Goal: Communication & Community: Answer question/provide support

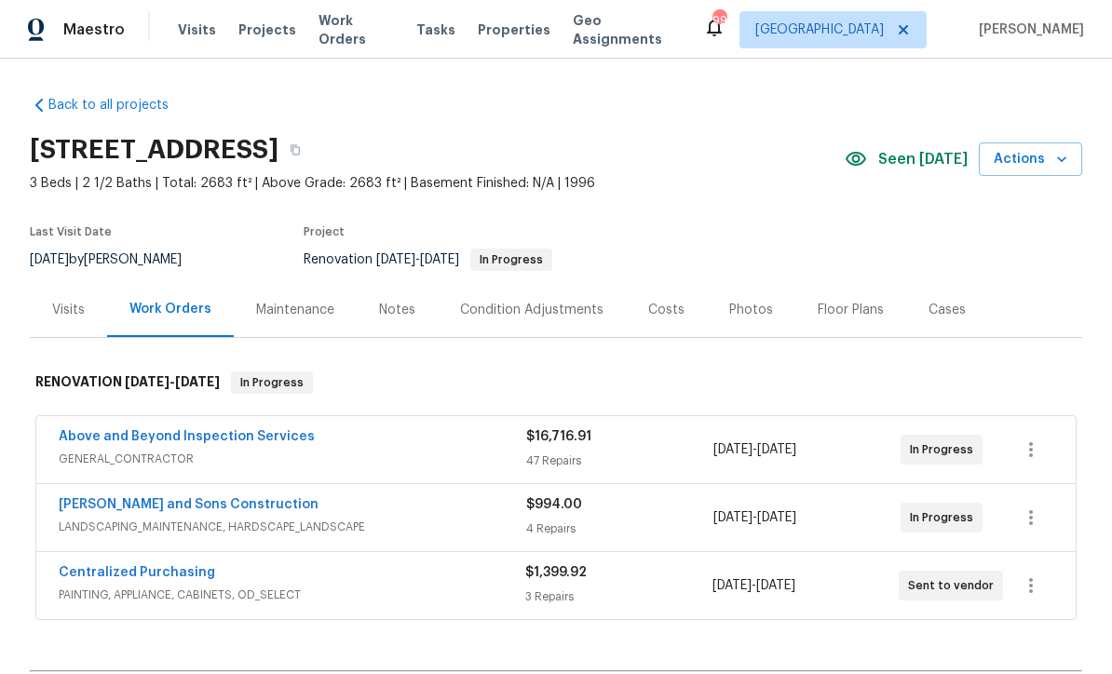
scroll to position [1, 0]
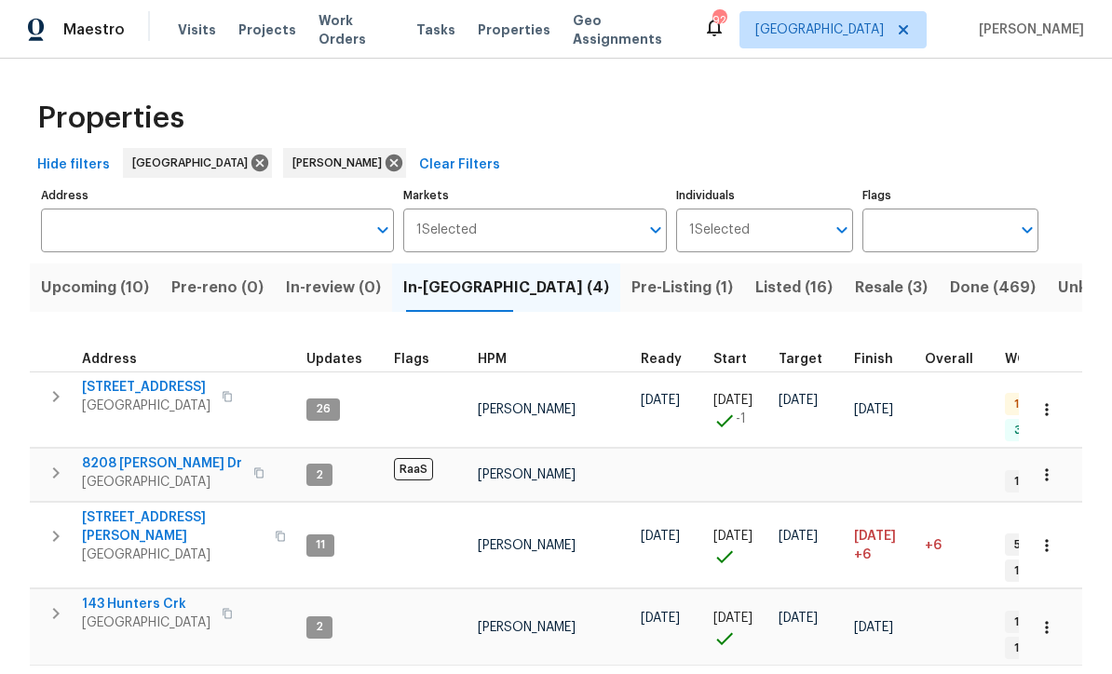
click at [744, 267] on button "Listed (16)" at bounding box center [794, 288] width 100 height 48
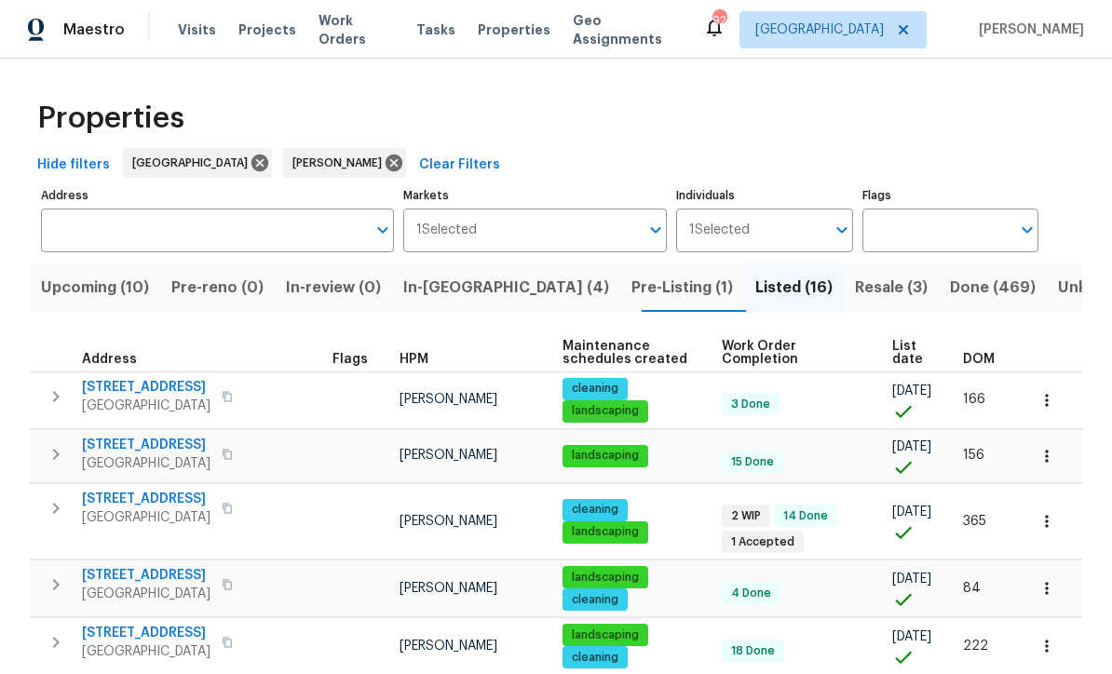
click at [138, 502] on span "[STREET_ADDRESS]" at bounding box center [146, 499] width 128 height 19
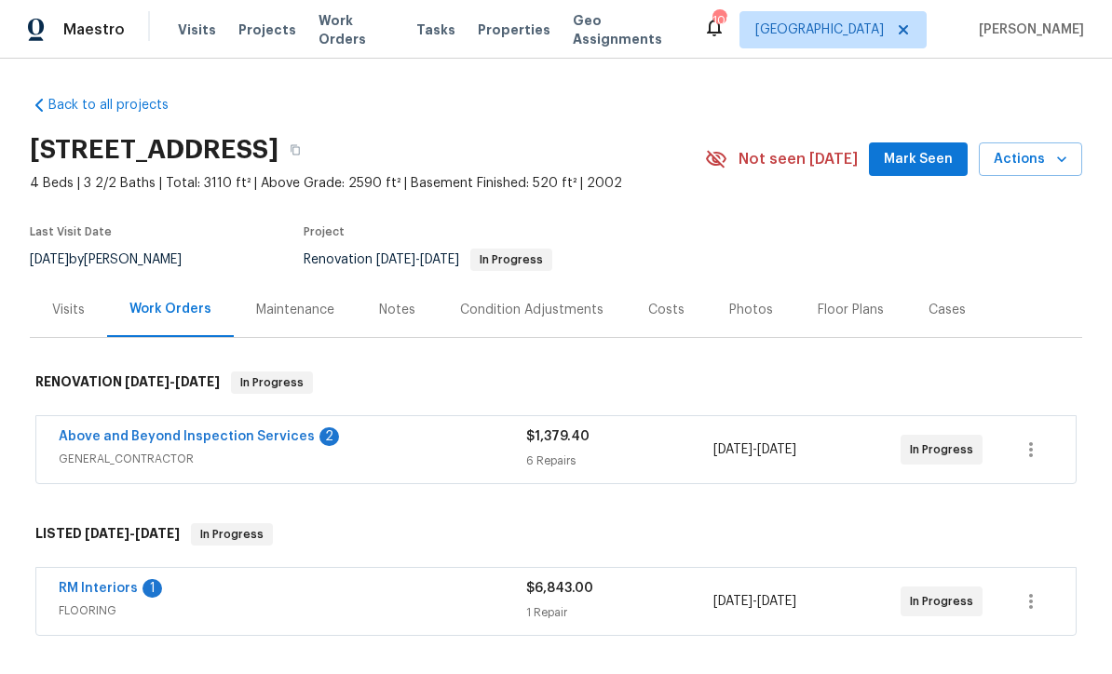
click at [156, 430] on link "Above and Beyond Inspection Services" at bounding box center [187, 436] width 256 height 13
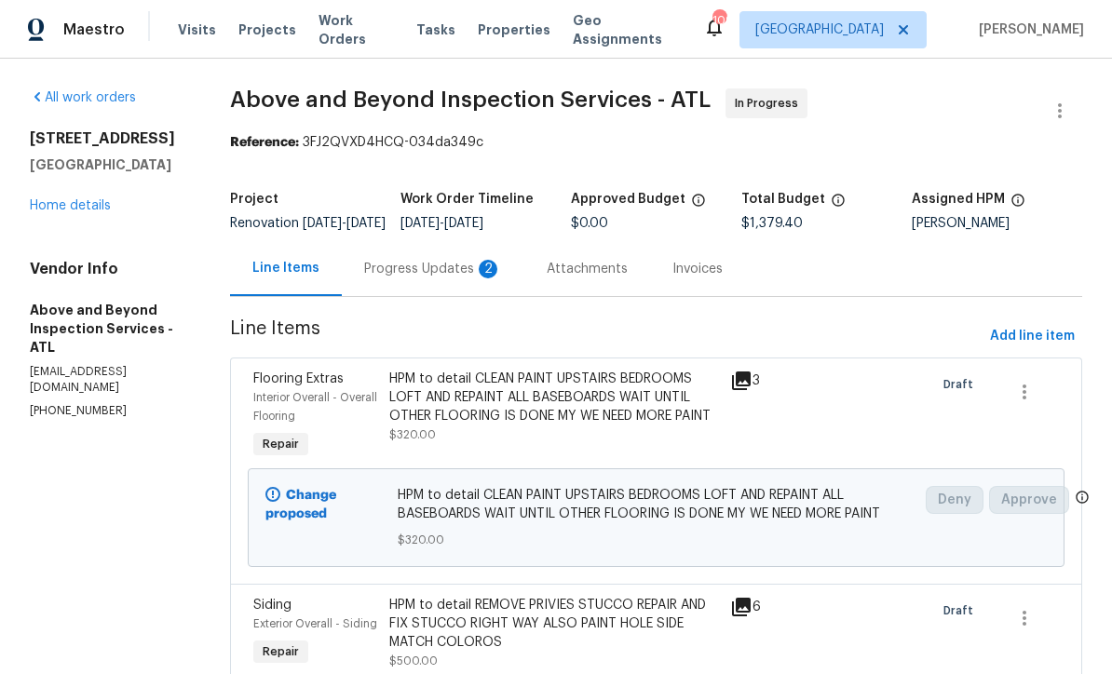
click at [473, 296] on div "Progress Updates 2" at bounding box center [433, 268] width 183 height 55
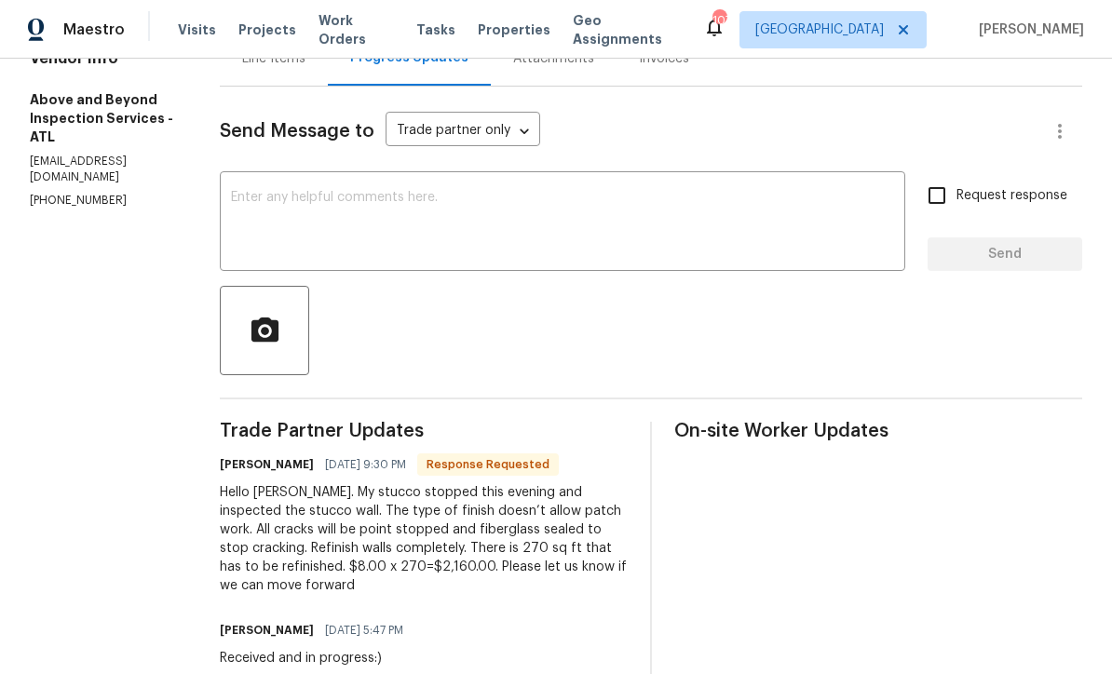
scroll to position [209, 0]
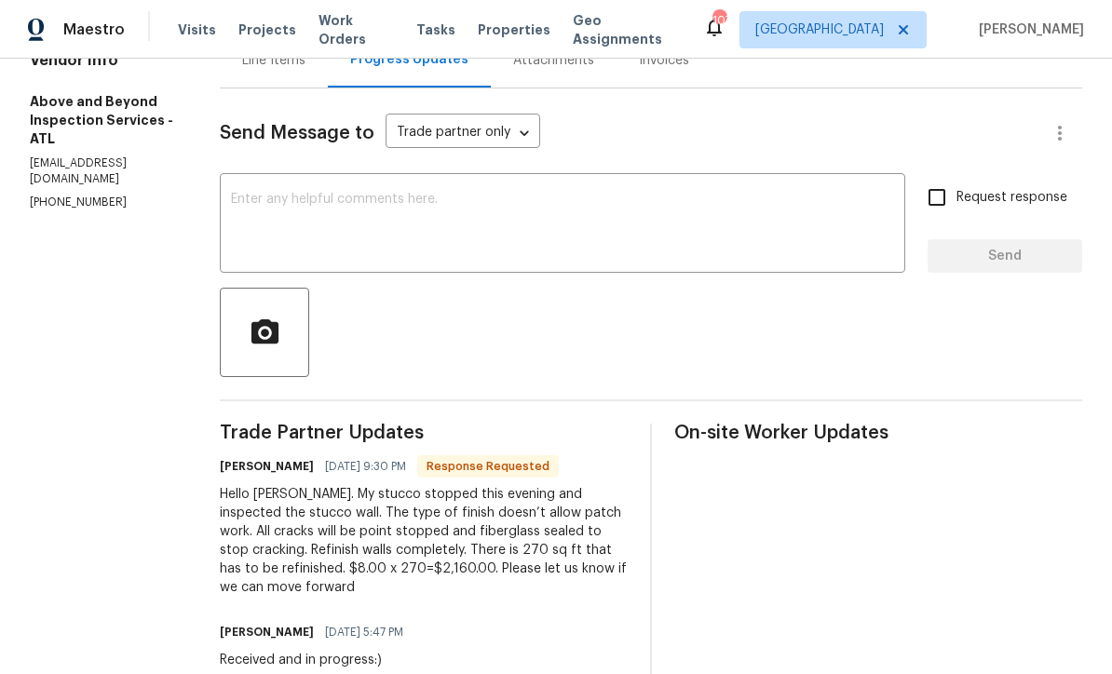
click at [318, 209] on textarea at bounding box center [562, 225] width 663 height 65
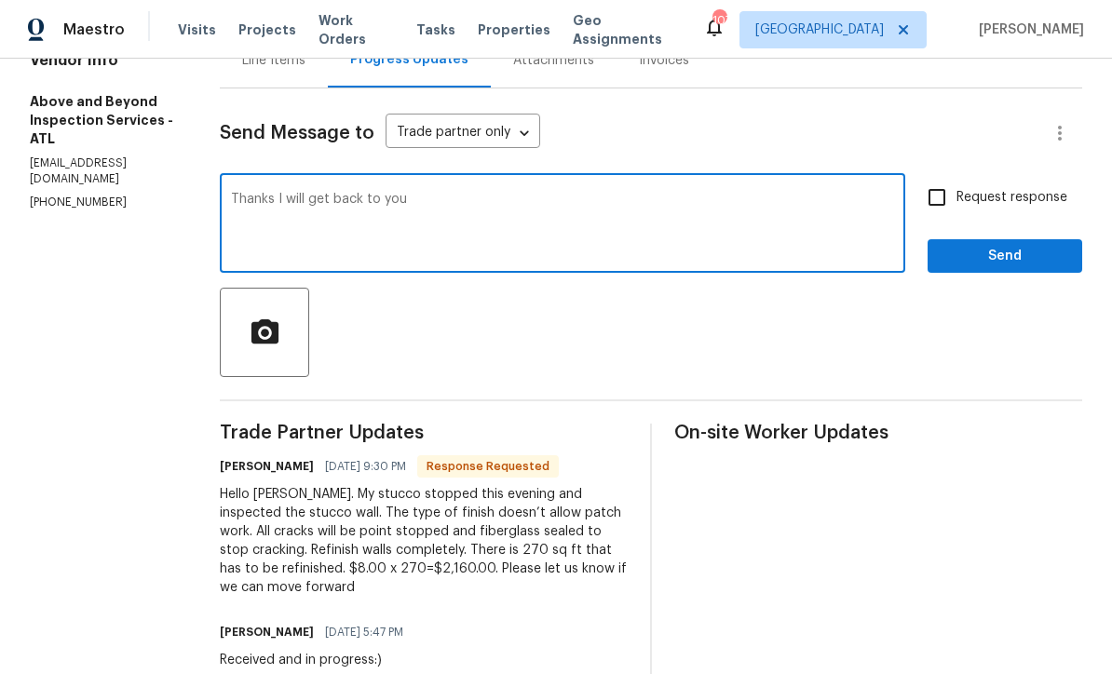
type textarea "Thanks I will get back to you"
click at [942, 209] on input "Request response" at bounding box center [936, 197] width 39 height 39
checkbox input "true"
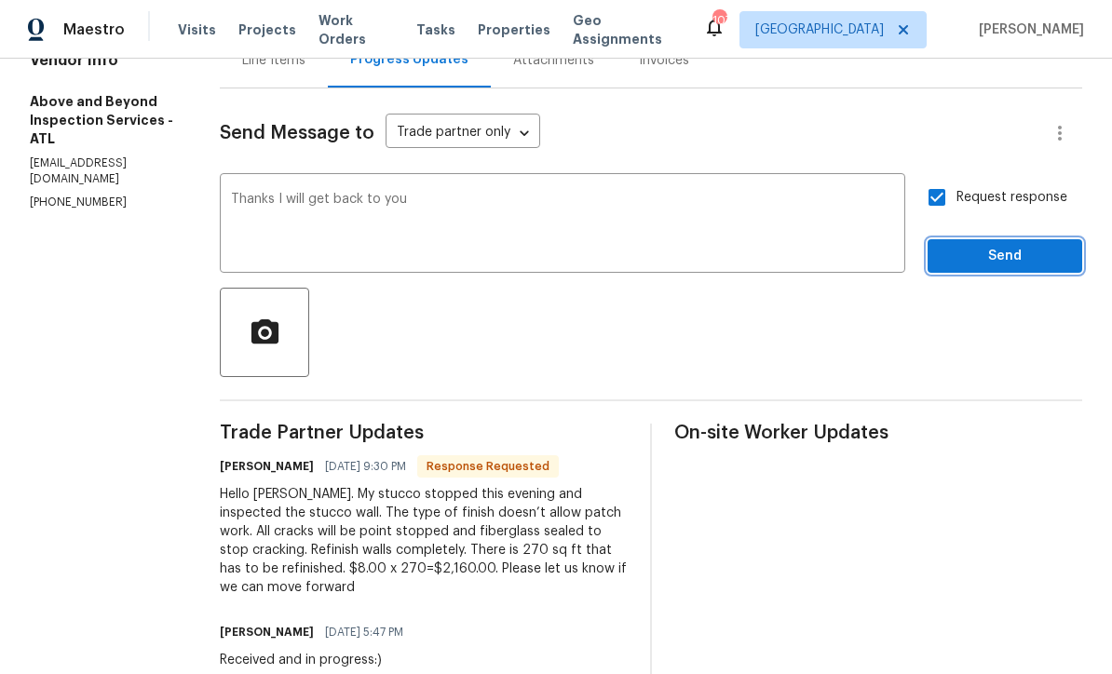
click at [1010, 255] on button "Send" at bounding box center [1004, 256] width 155 height 34
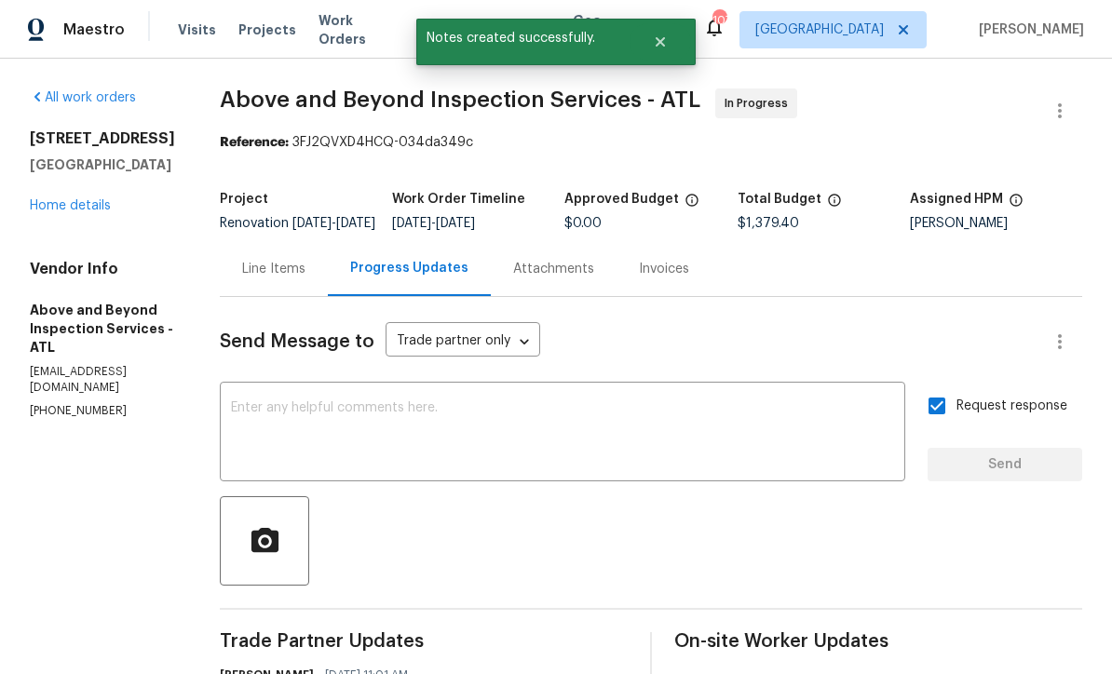
click at [69, 210] on link "Home details" at bounding box center [70, 205] width 81 height 13
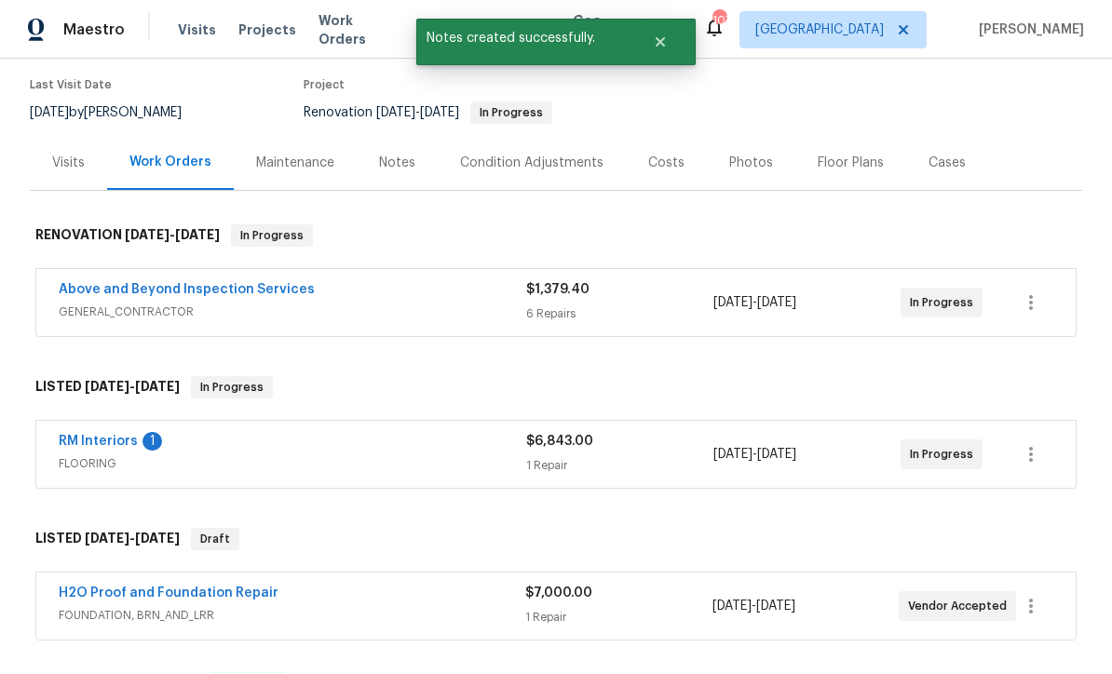
scroll to position [148, 0]
click at [101, 443] on link "RM Interiors" at bounding box center [98, 440] width 79 height 13
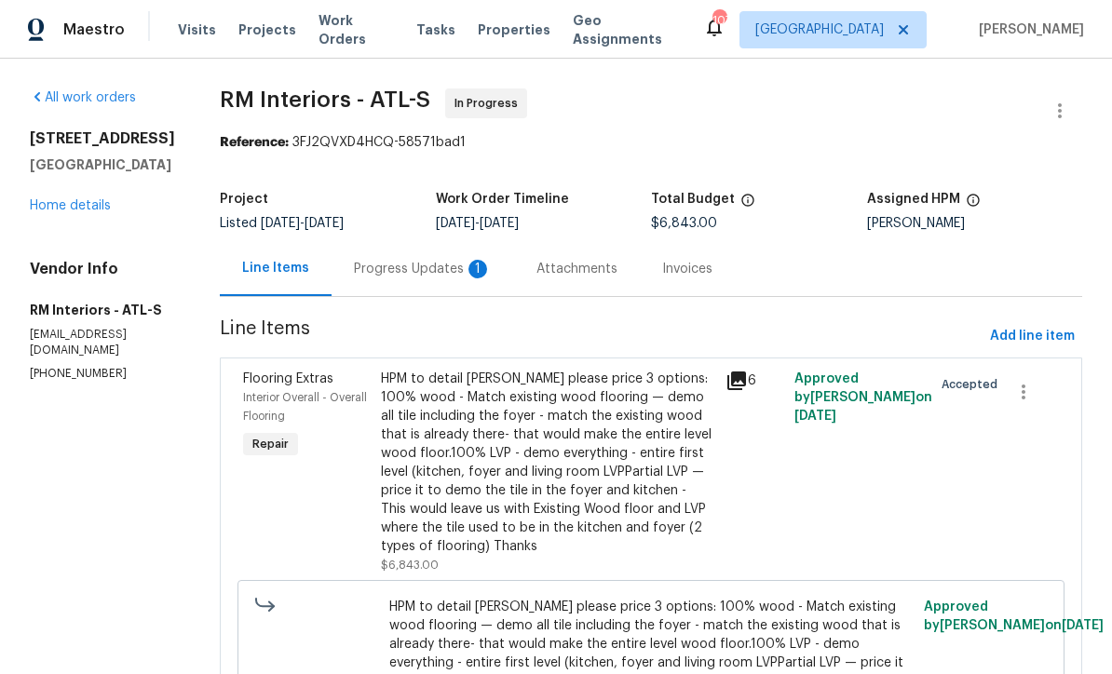
click at [376, 270] on div "Progress Updates 1" at bounding box center [423, 269] width 138 height 19
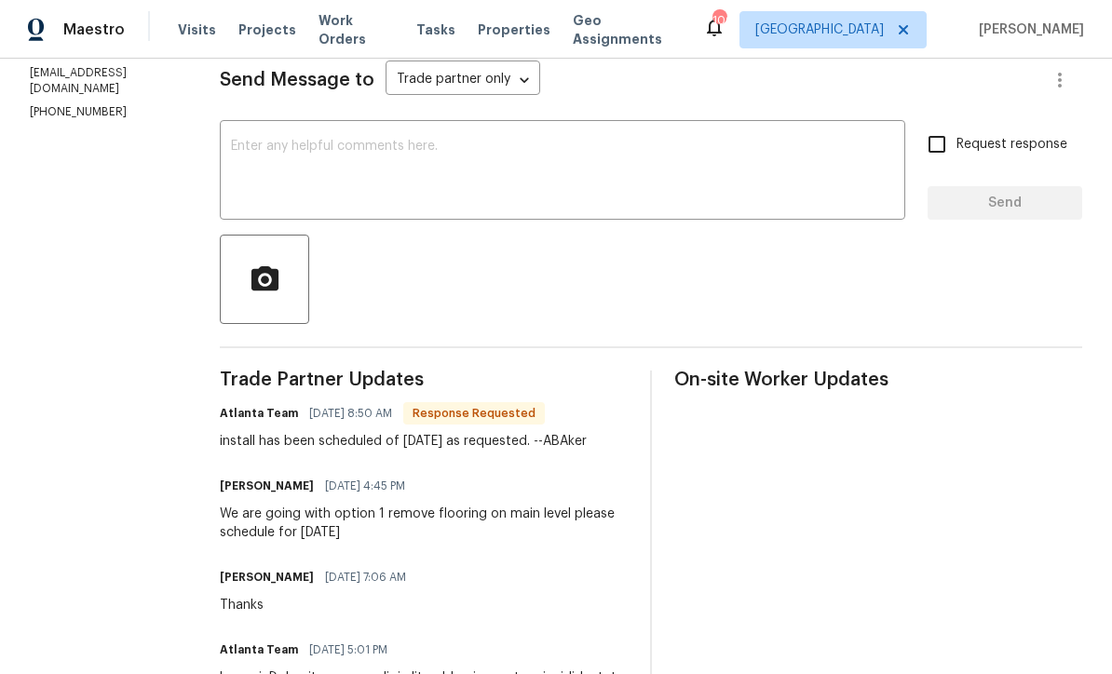
scroll to position [193, 0]
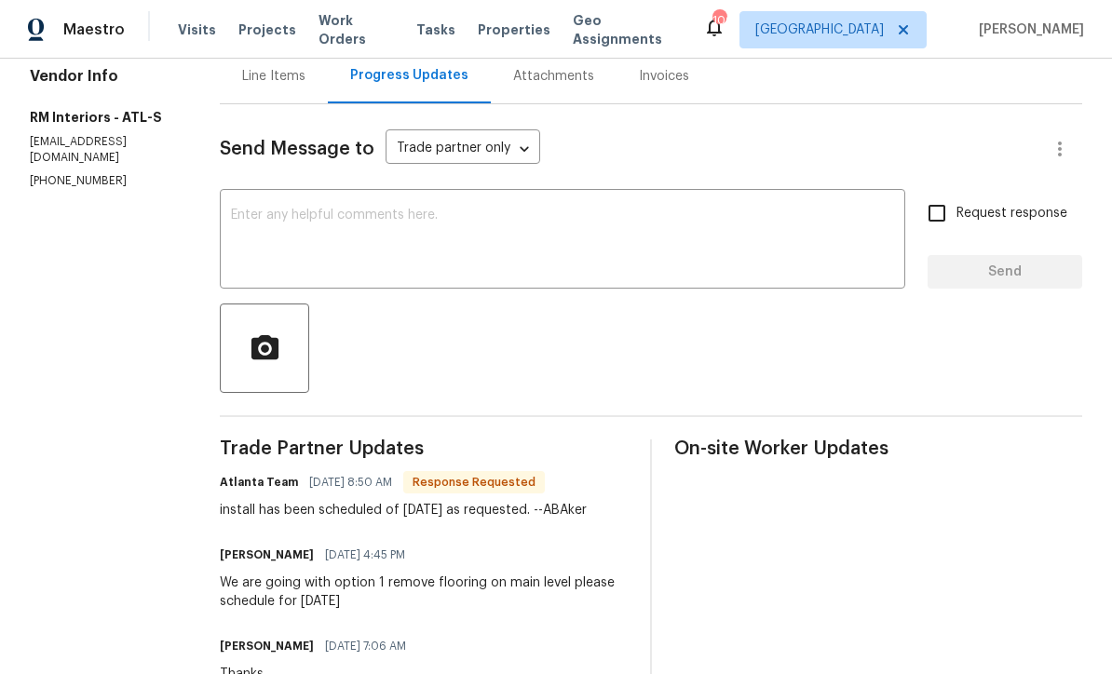
click at [233, 218] on textarea at bounding box center [562, 241] width 663 height 65
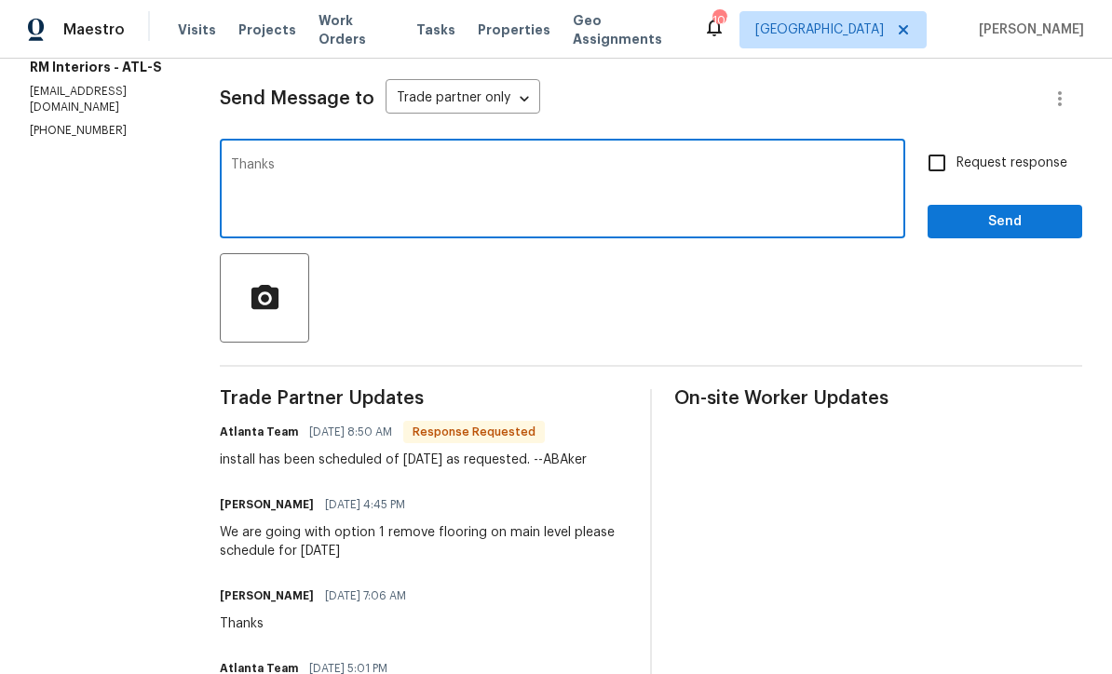
scroll to position [247, 0]
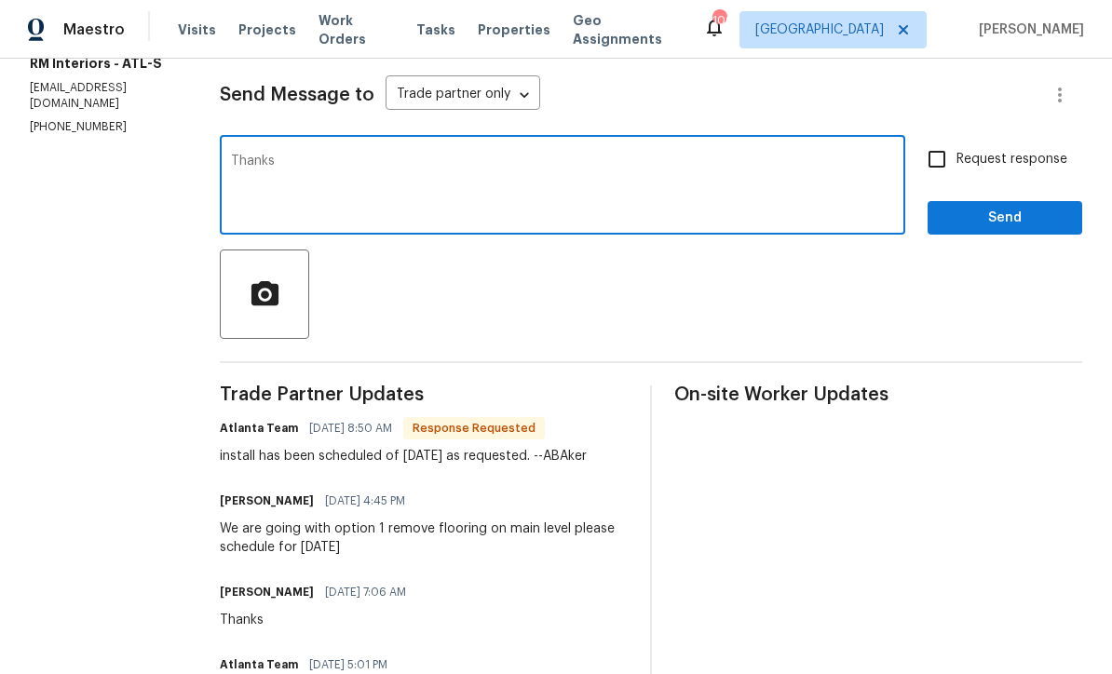
type textarea "Thanks"
click at [1022, 220] on span "Send" at bounding box center [1004, 218] width 125 height 23
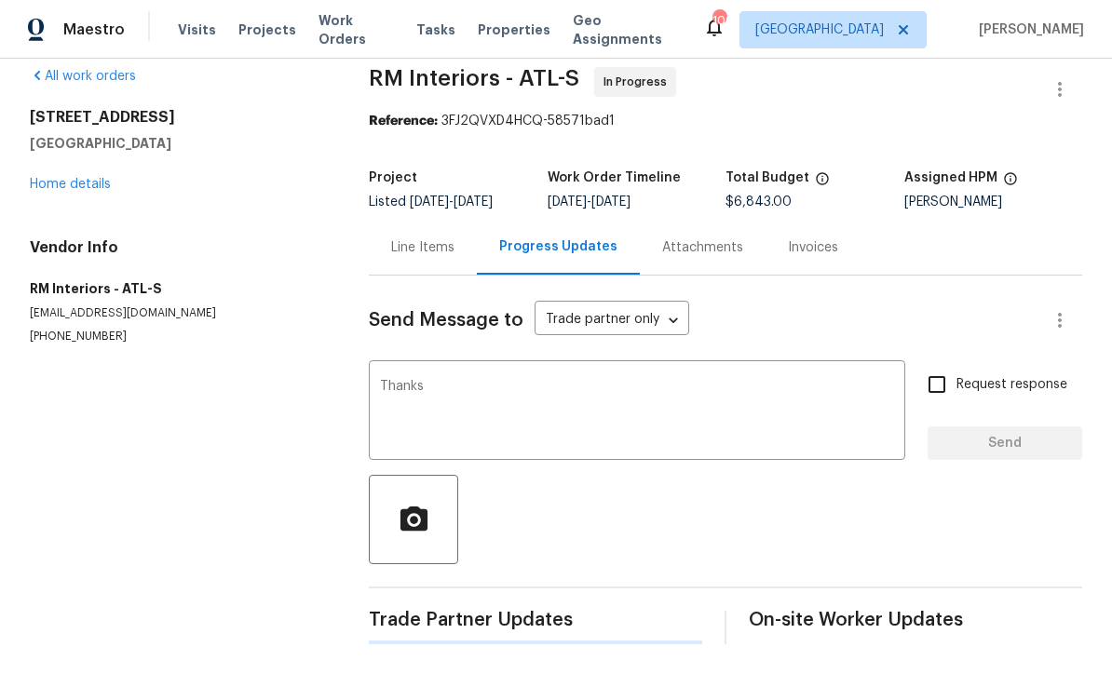
scroll to position [0, 0]
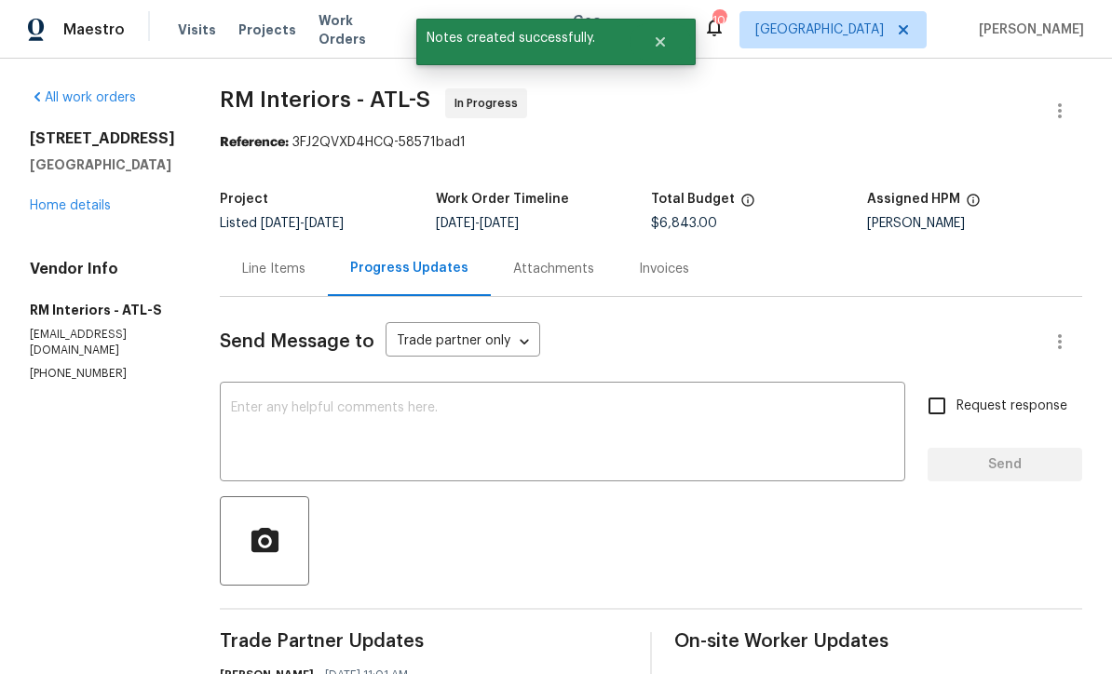
click at [60, 212] on link "Home details" at bounding box center [70, 205] width 81 height 13
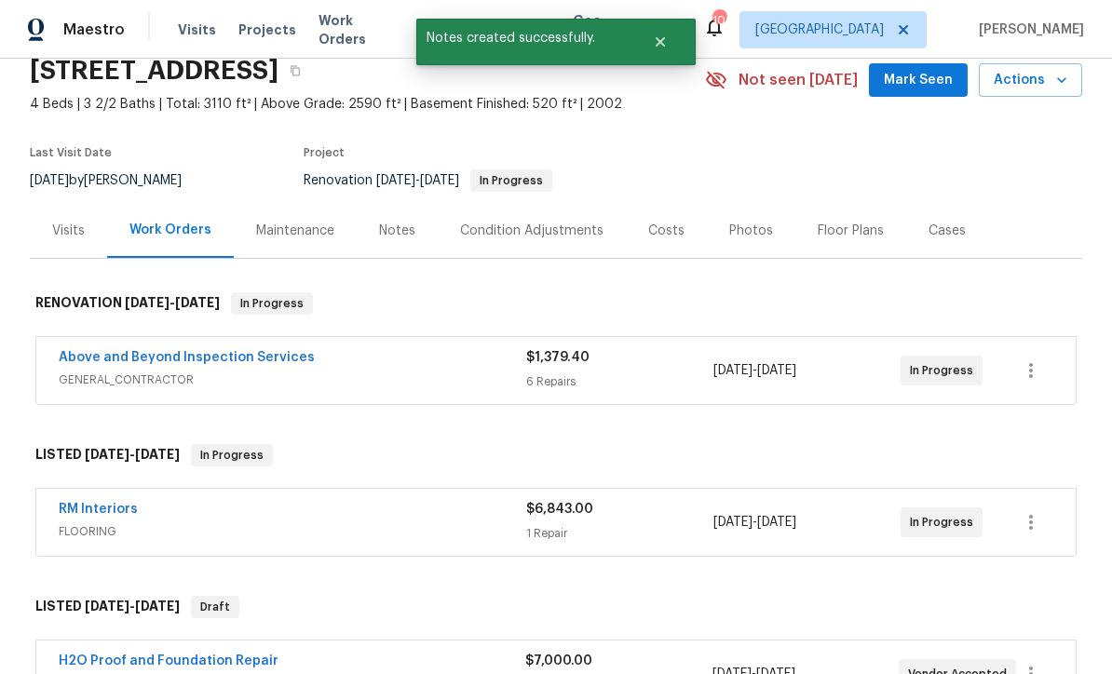
scroll to position [100, 0]
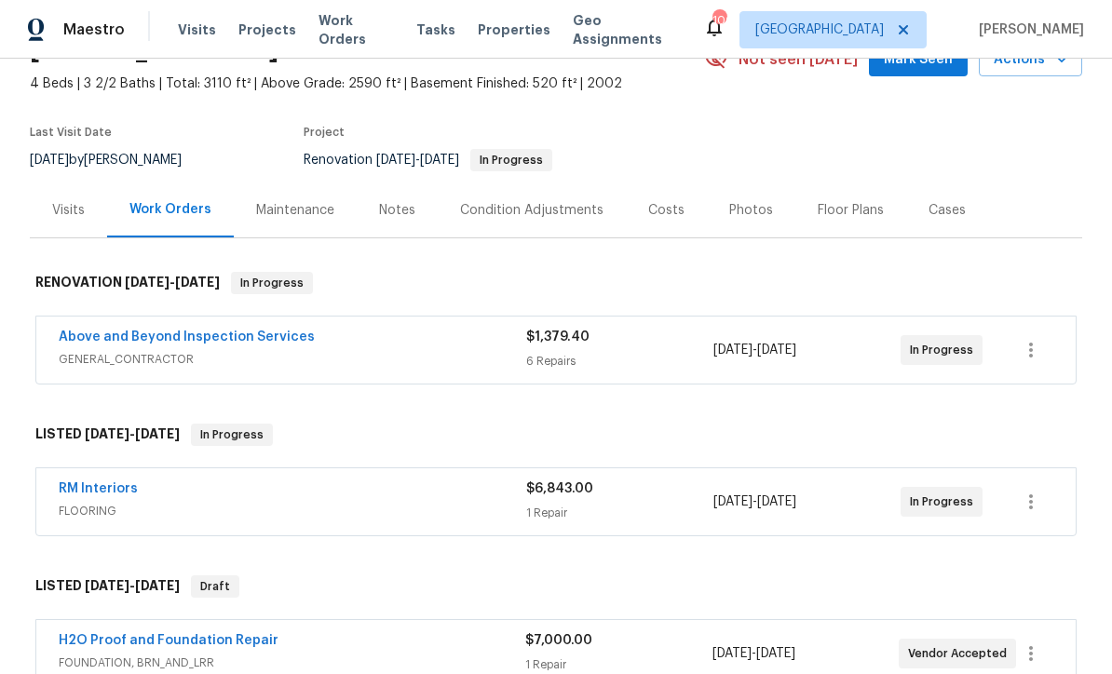
click at [131, 341] on link "Above and Beyond Inspection Services" at bounding box center [187, 337] width 256 height 13
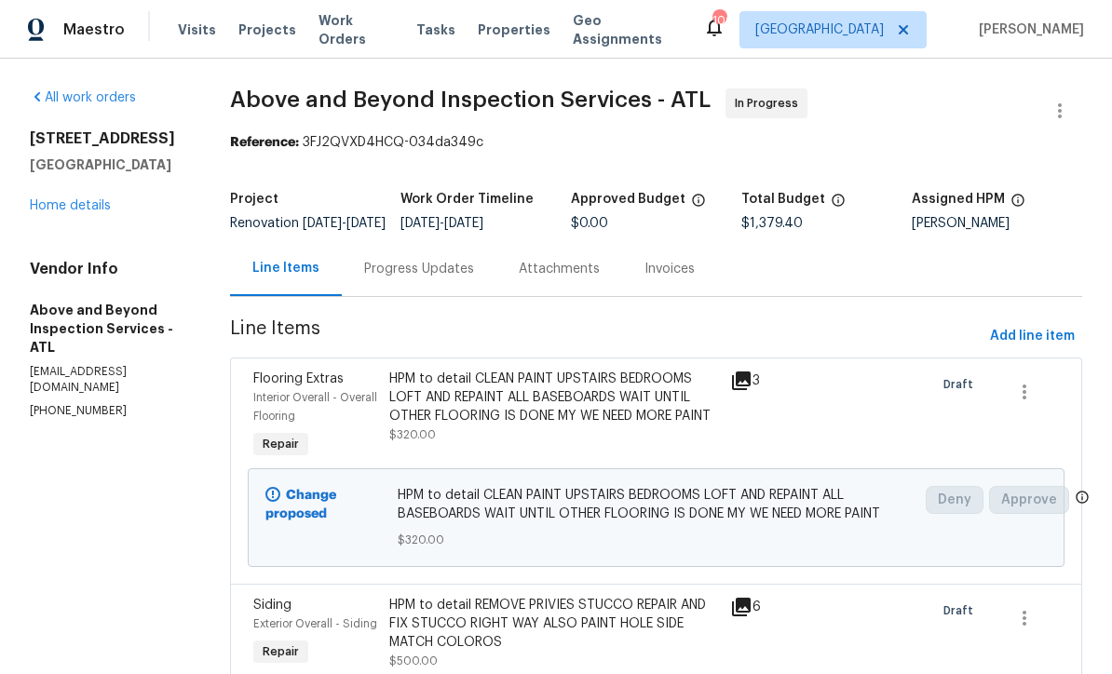
click at [454, 278] on div "Progress Updates" at bounding box center [419, 269] width 110 height 19
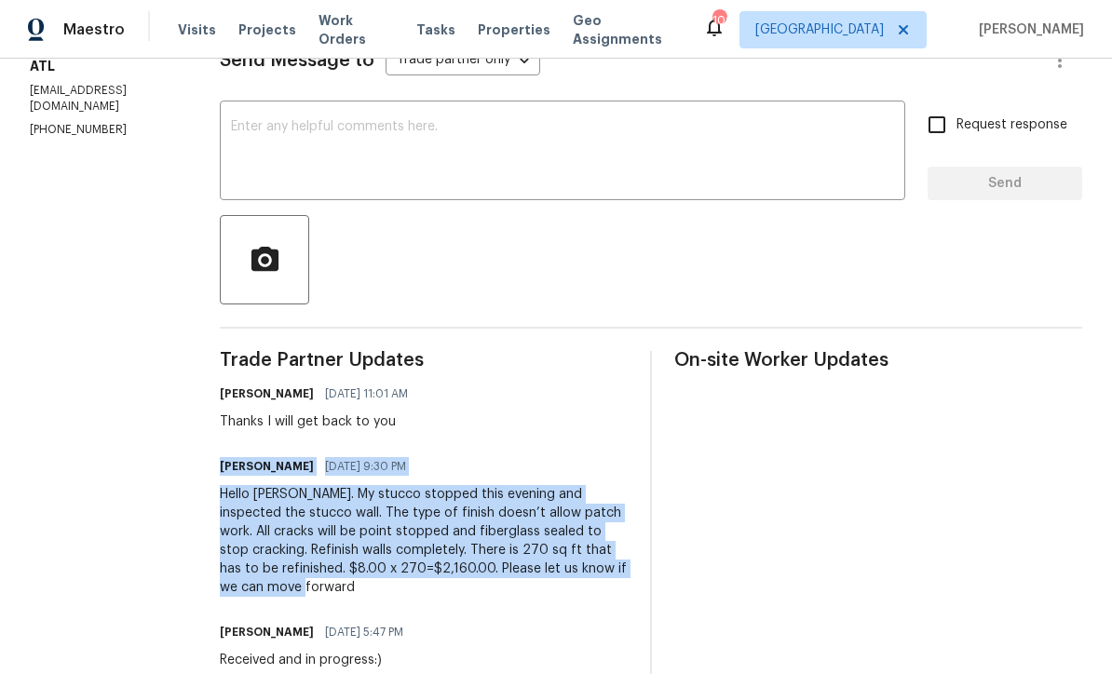
scroll to position [11, 0]
copy div "[PERSON_NAME] [DATE] 9:30 PM Hello [PERSON_NAME]. My stucco stopped this evenin…"
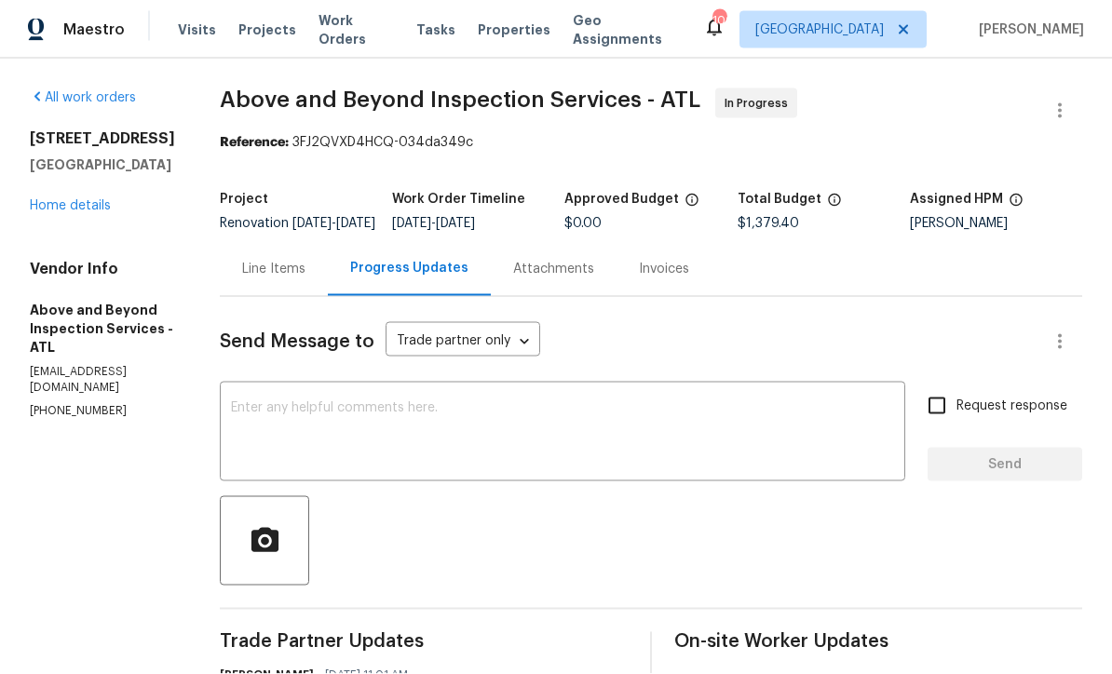
scroll to position [0, 0]
click at [305, 266] on div "Line Items" at bounding box center [273, 269] width 63 height 19
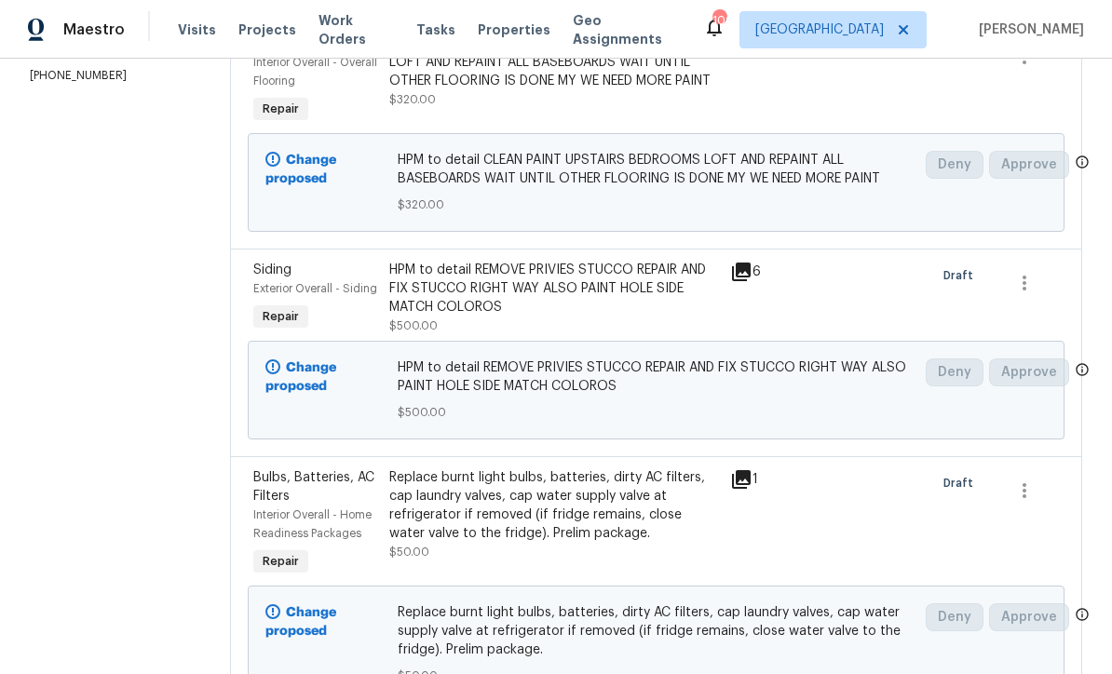
scroll to position [349, 0]
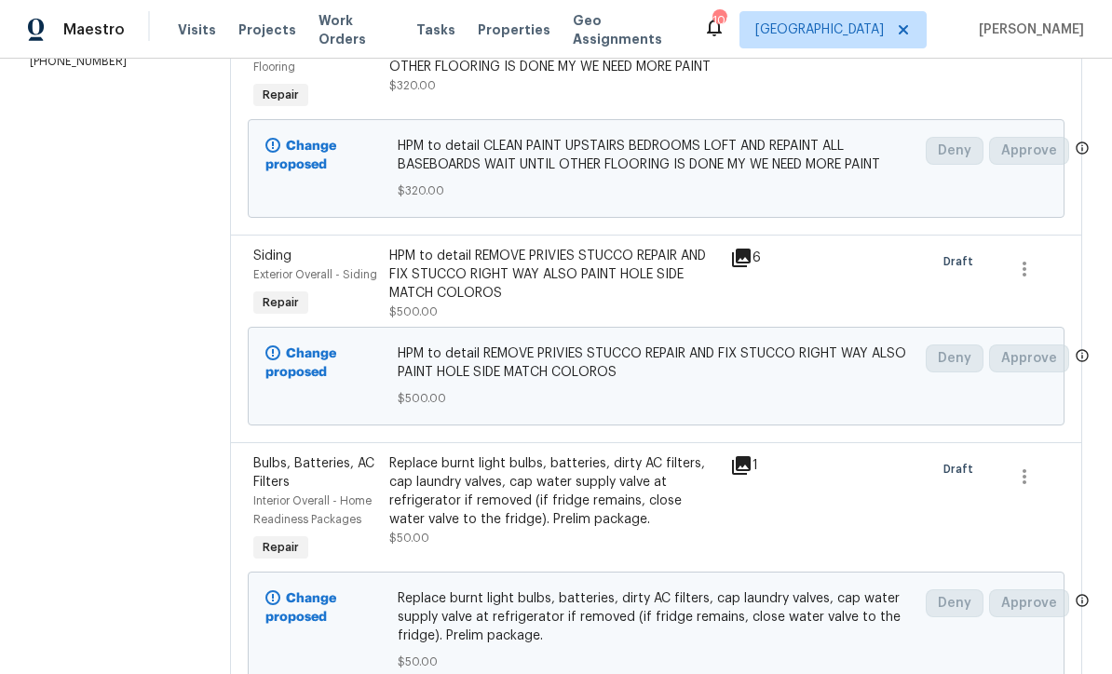
click at [505, 297] on div "HPM to detail REMOVE PRIVIES STUCCO REPAIR AND FIX STUCCO RIGHT WAY ALSO PAINT …" at bounding box center [553, 275] width 329 height 56
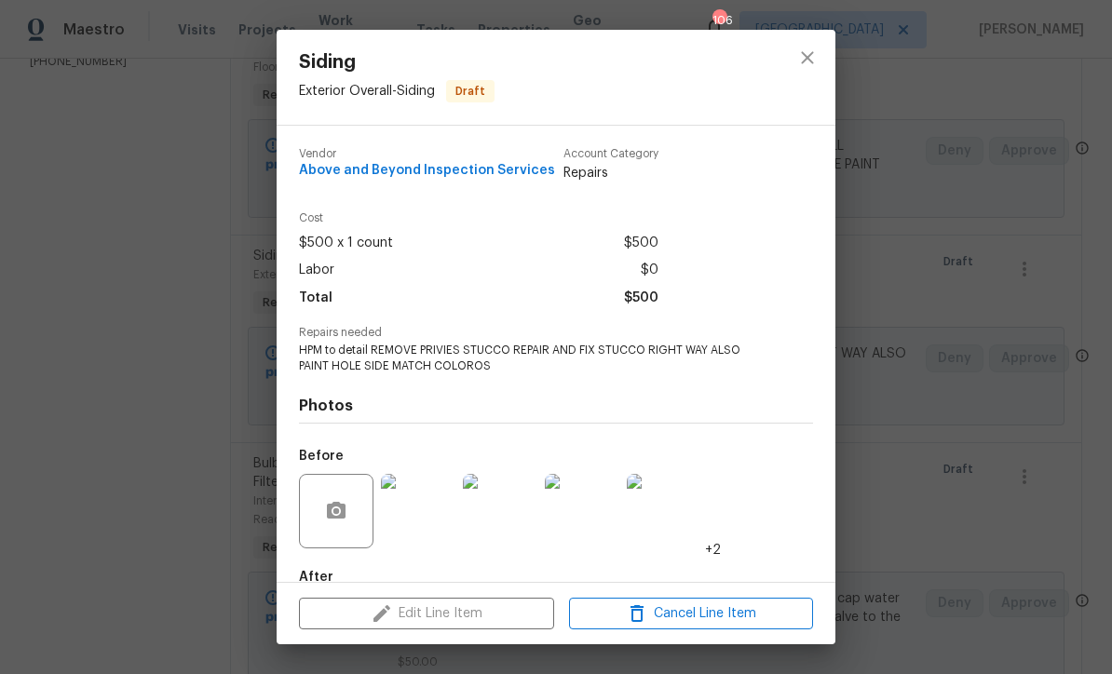
click at [409, 619] on div "Edit Line Item Cancel Line Item" at bounding box center [556, 614] width 559 height 62
click at [806, 56] on icon "close" at bounding box center [807, 57] width 12 height 12
